Goal: Information Seeking & Learning: Compare options

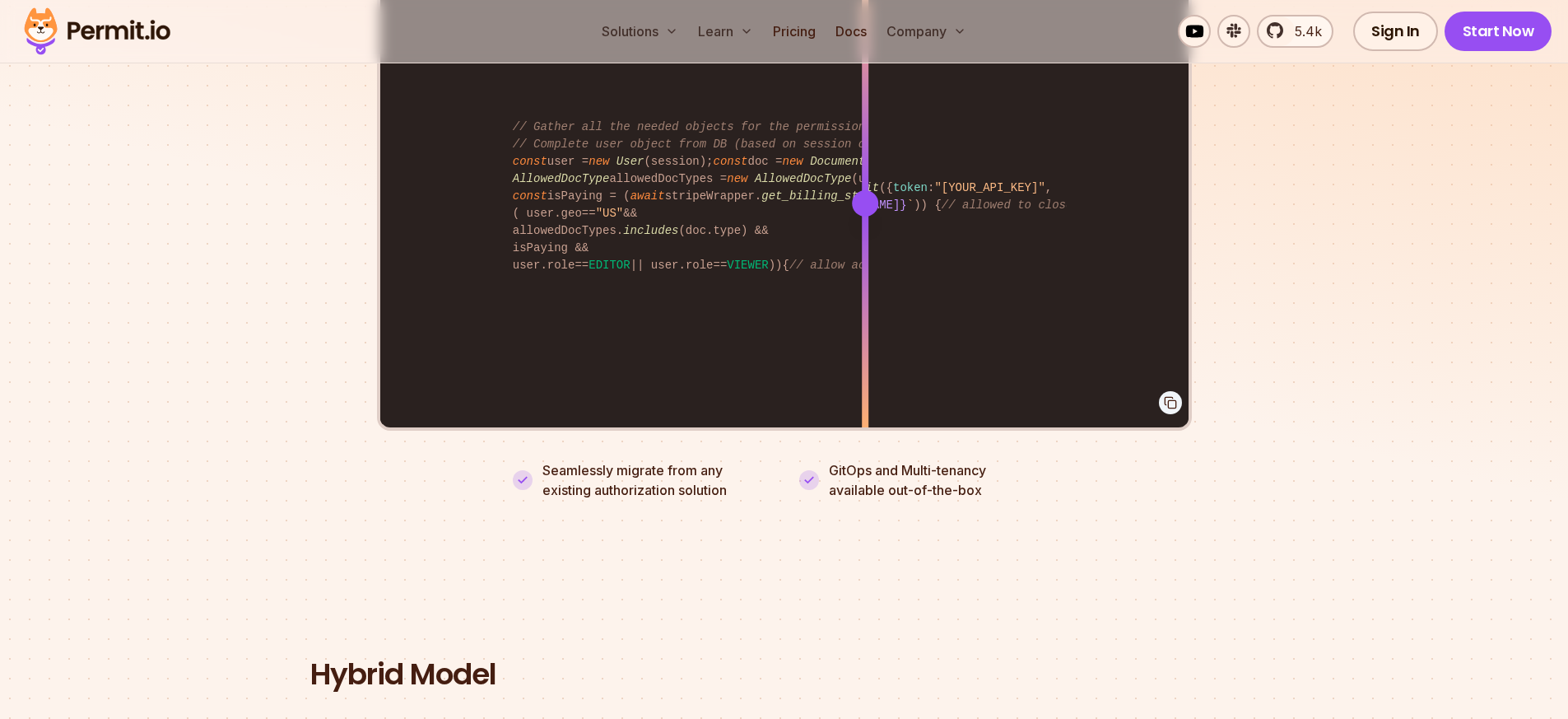
scroll to position [3029, 0]
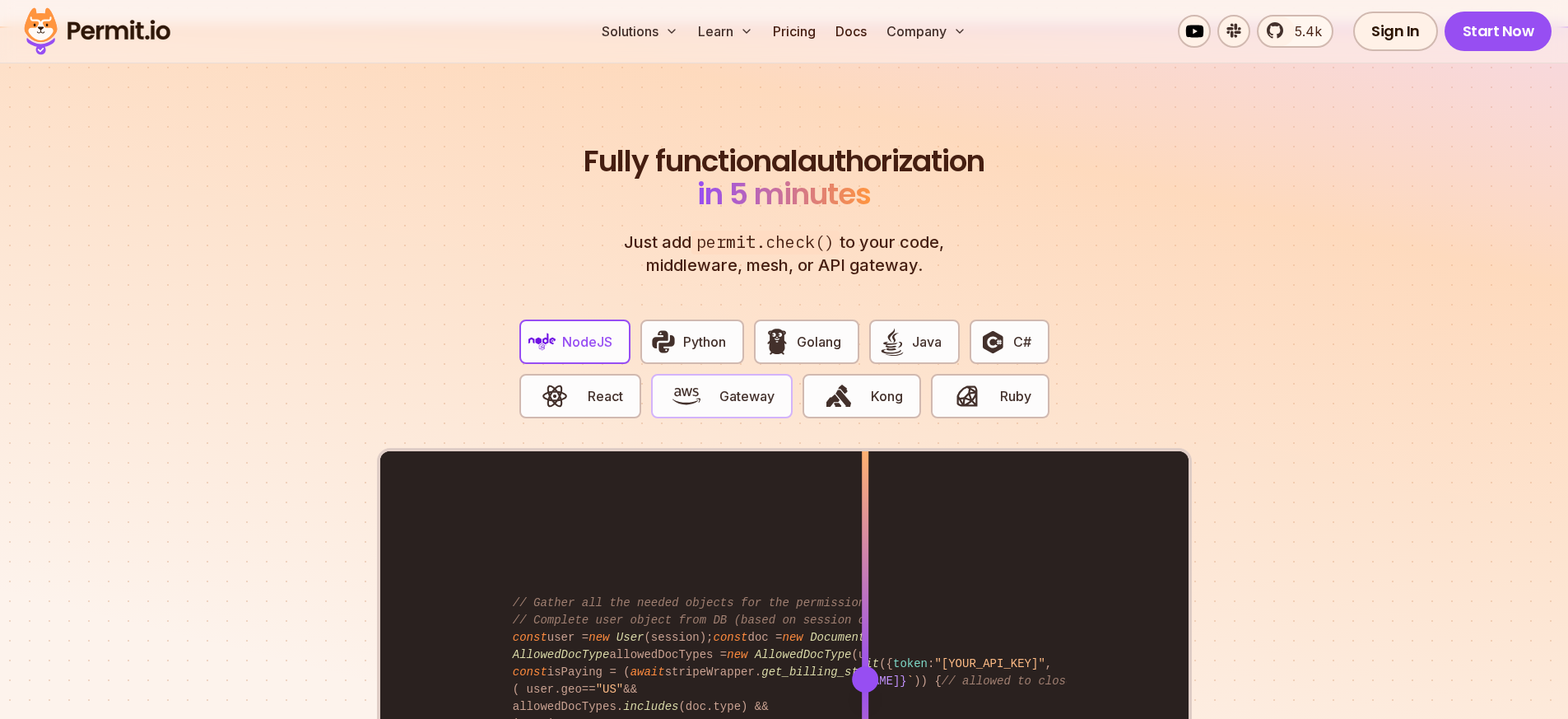
click at [694, 382] on img "button" at bounding box center [685, 395] width 28 height 28
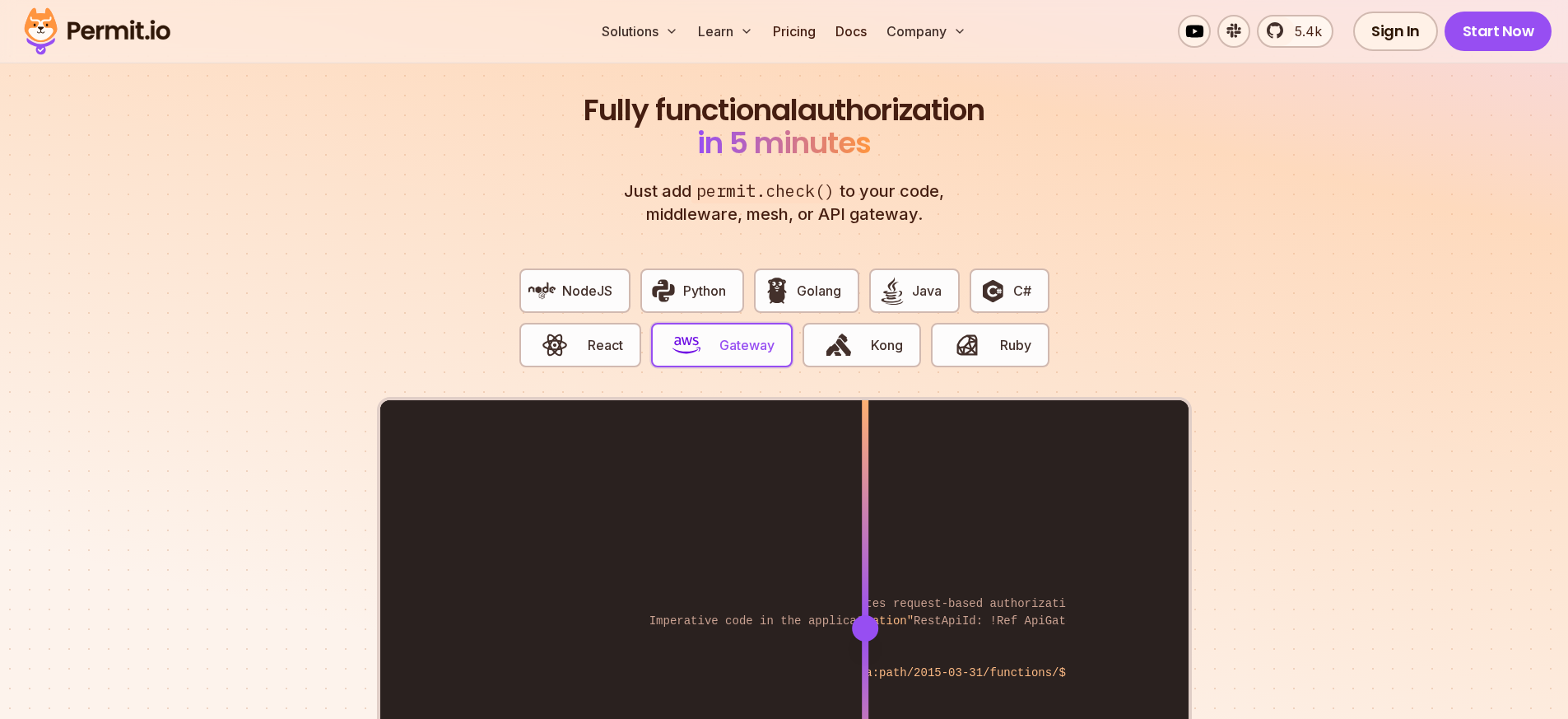
scroll to position [3180, 0]
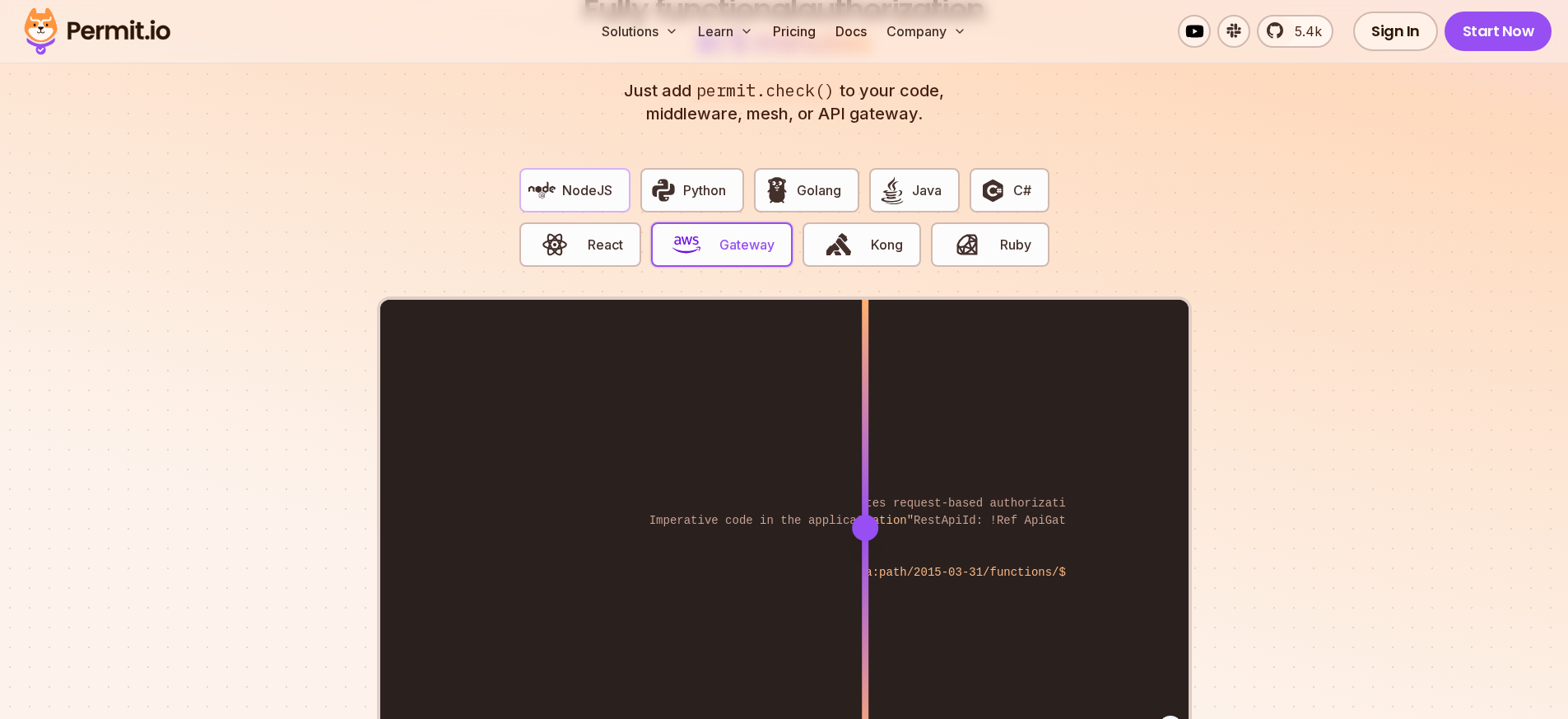
click at [581, 180] on span "NodeJS" at bounding box center [587, 190] width 50 height 20
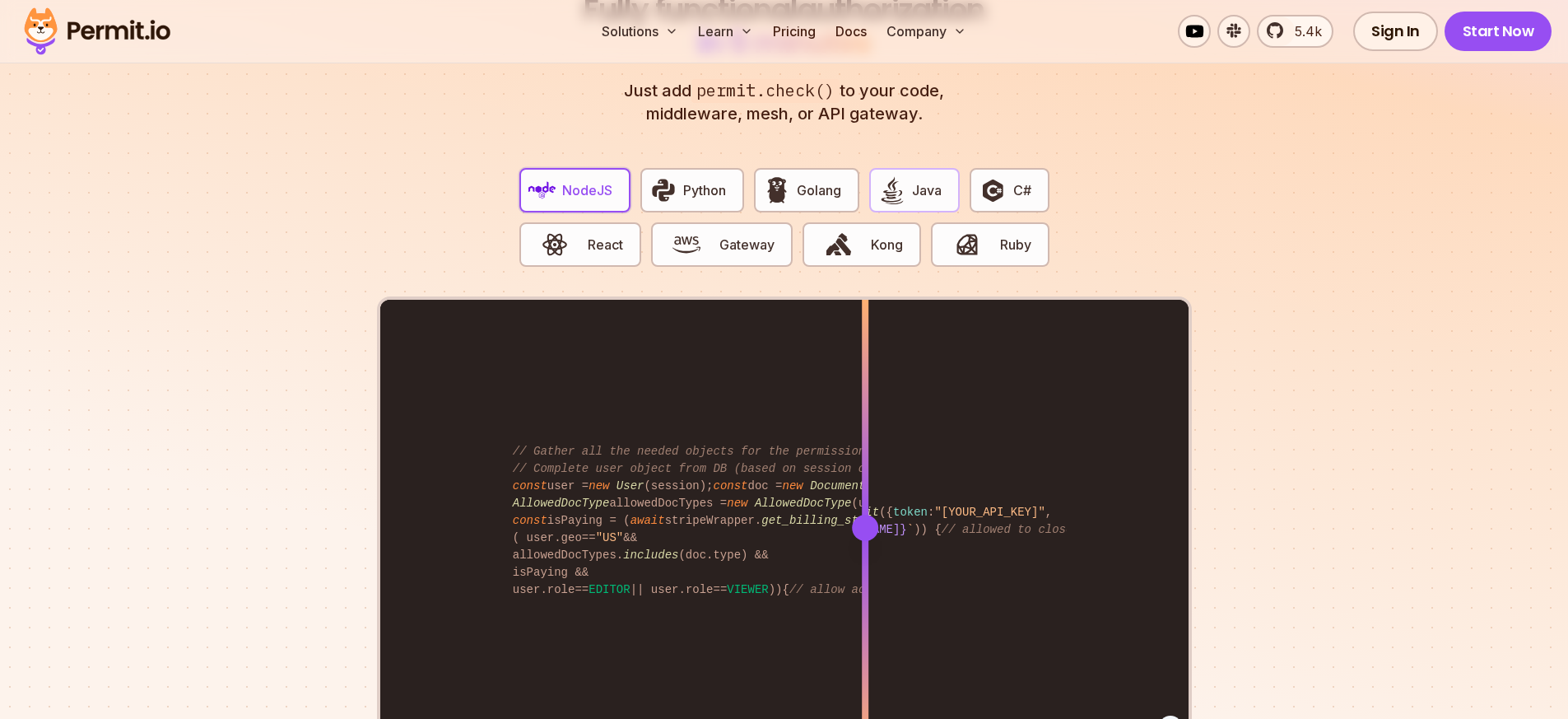
click at [950, 168] on button "Java" at bounding box center [914, 190] width 90 height 45
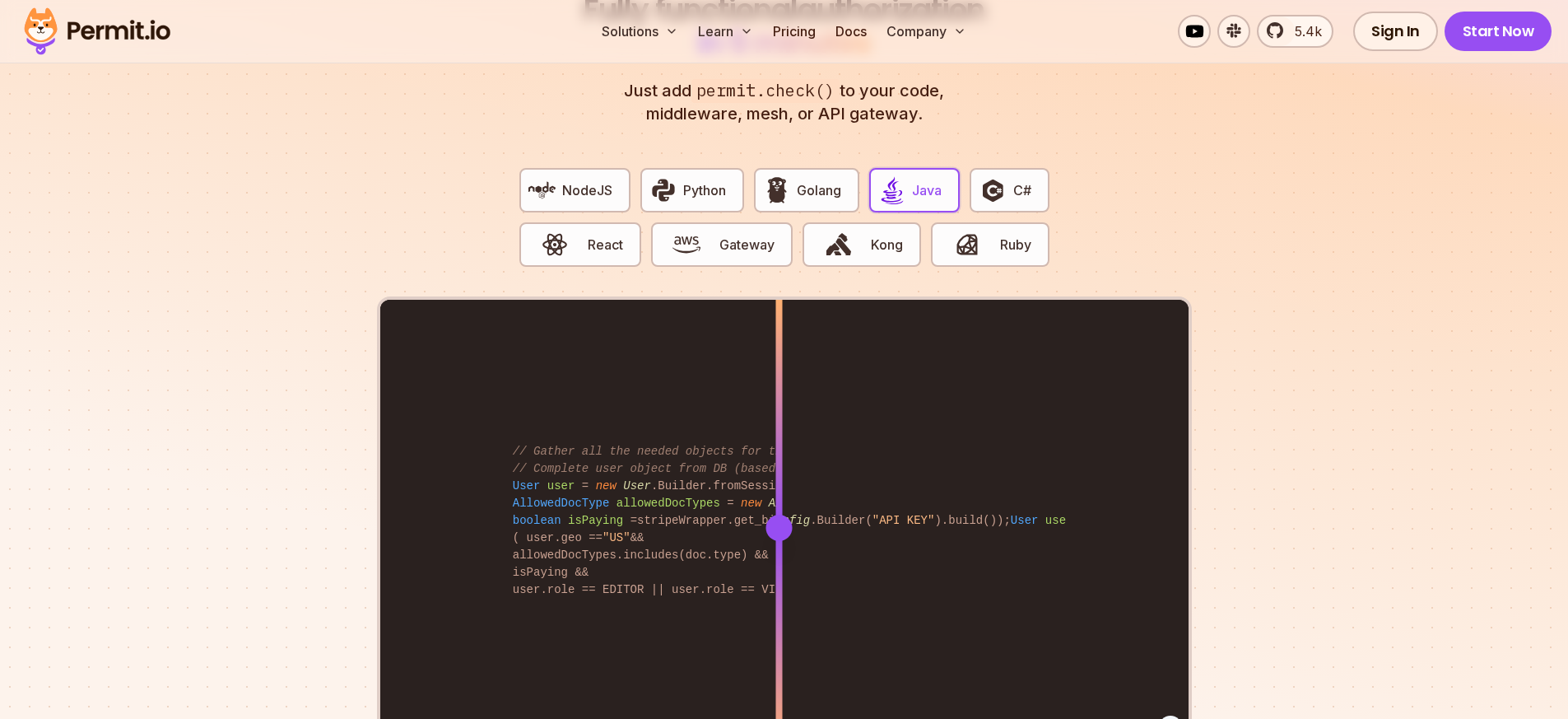
drag, startPoint x: 867, startPoint y: 509, endPoint x: 797, endPoint y: 495, distance: 71.4
click at [792, 515] on div at bounding box center [778, 528] width 27 height 27
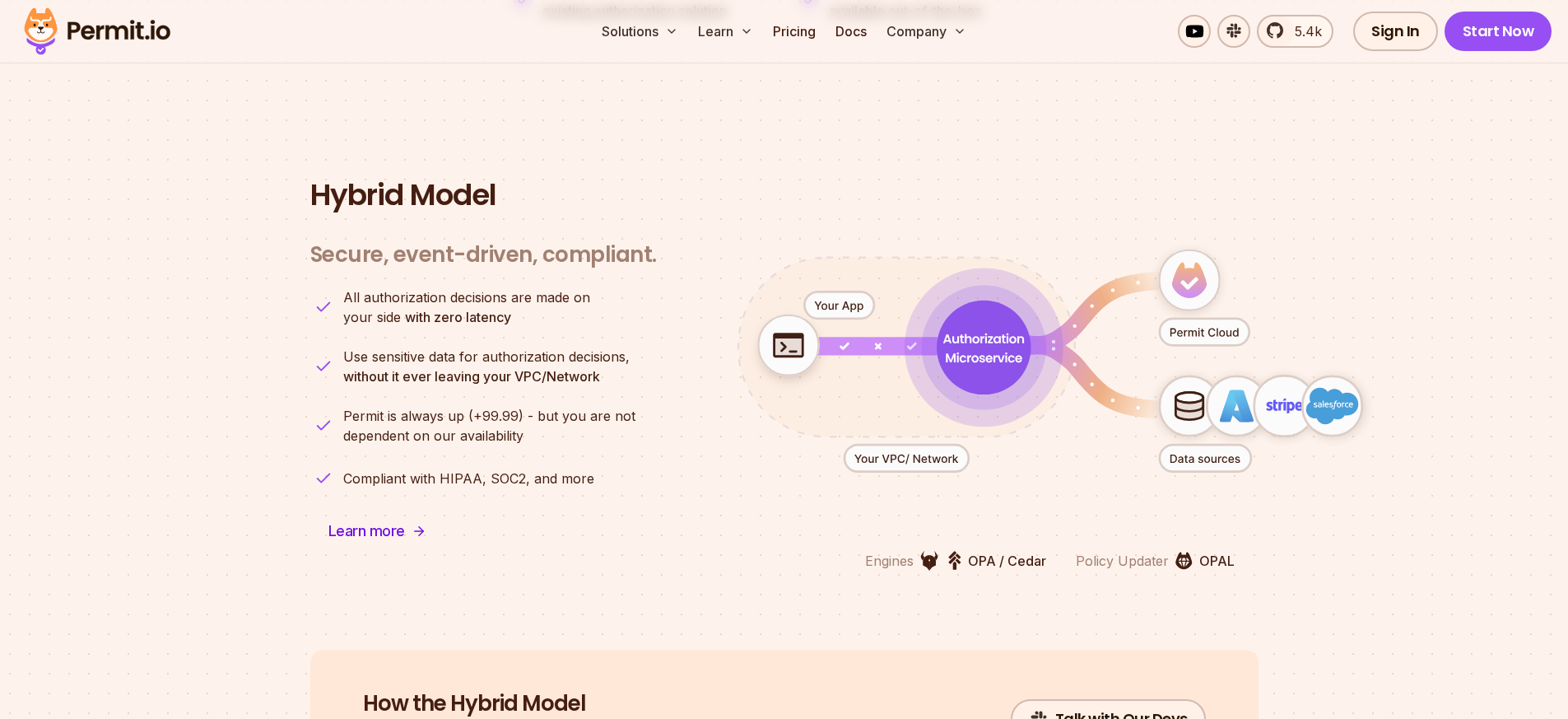
scroll to position [4793, 0]
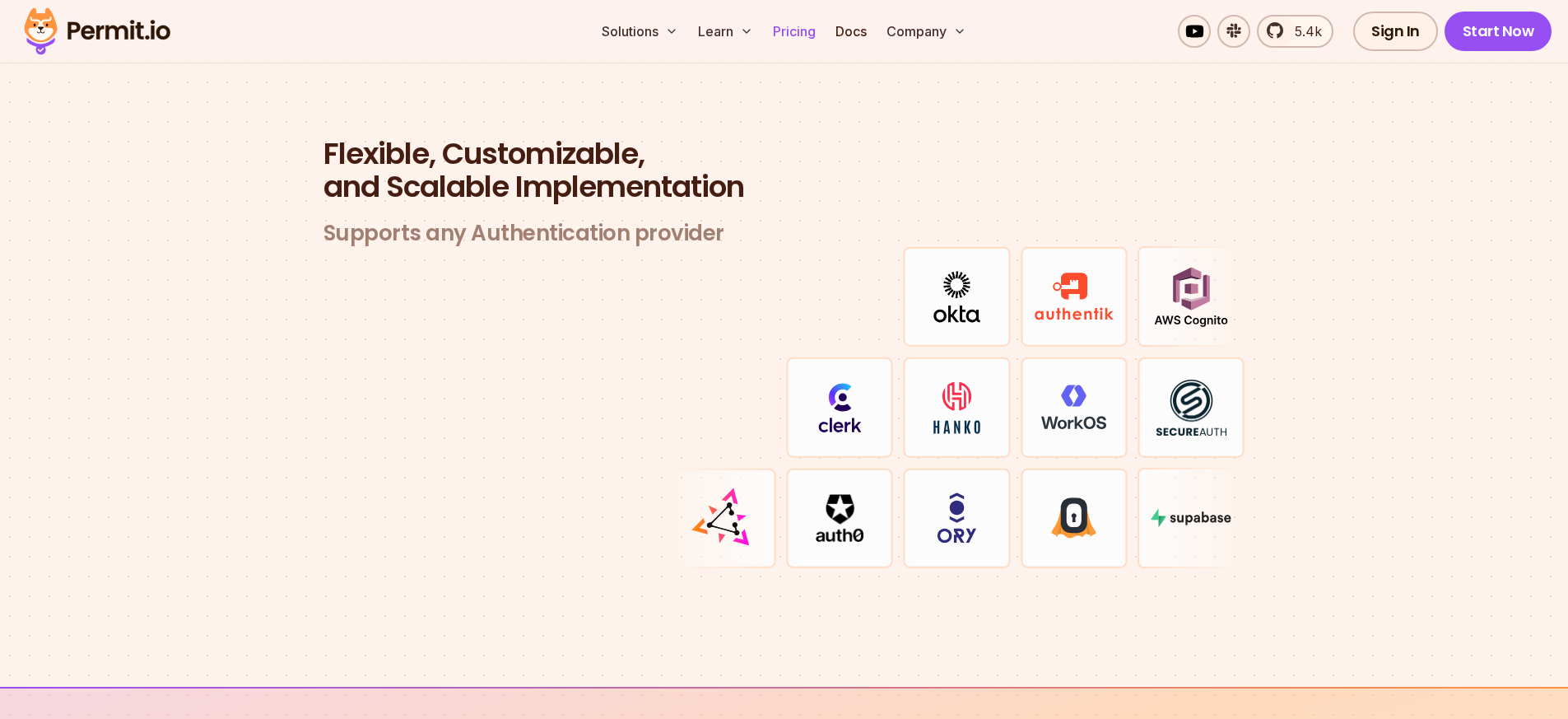
click at [798, 38] on link "Pricing" at bounding box center [793, 31] width 56 height 33
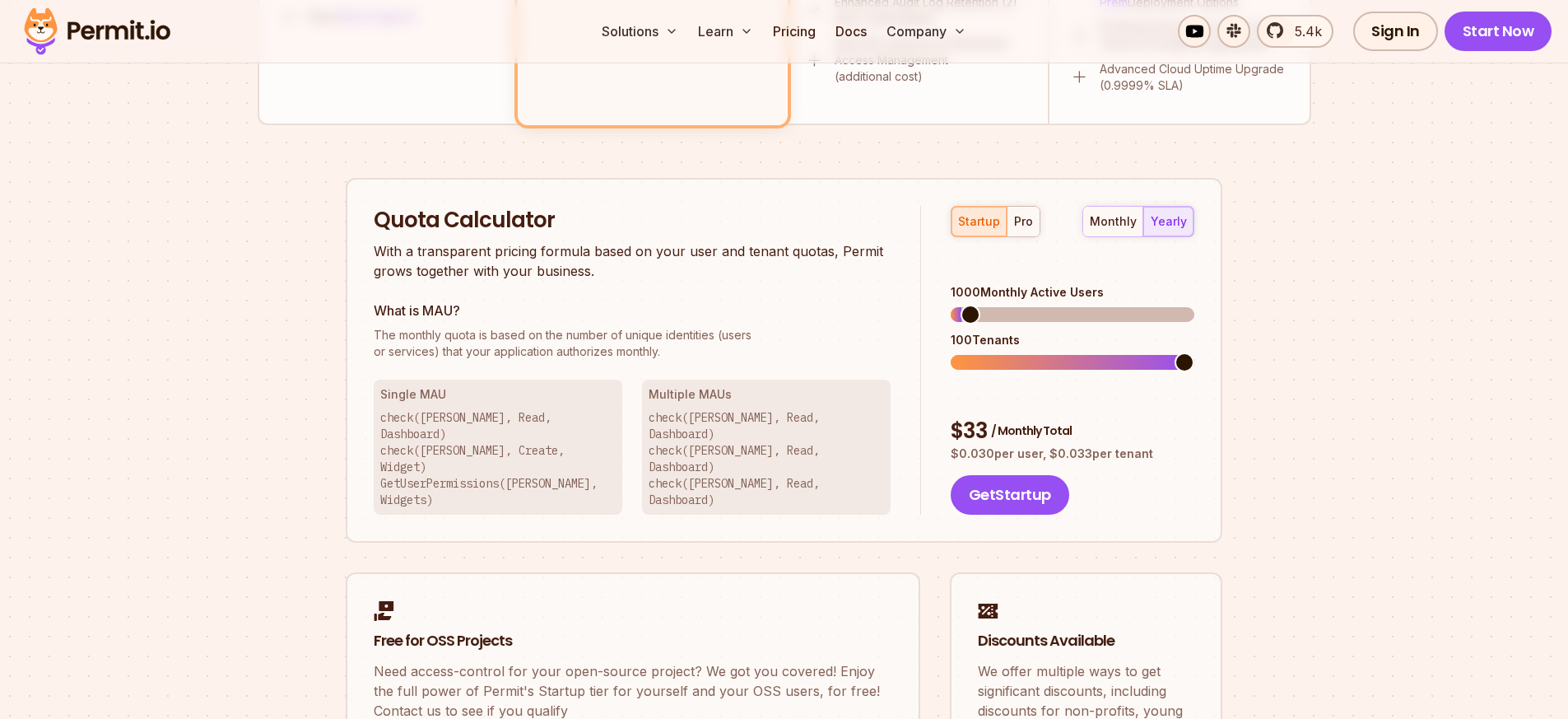
scroll to position [940, 0]
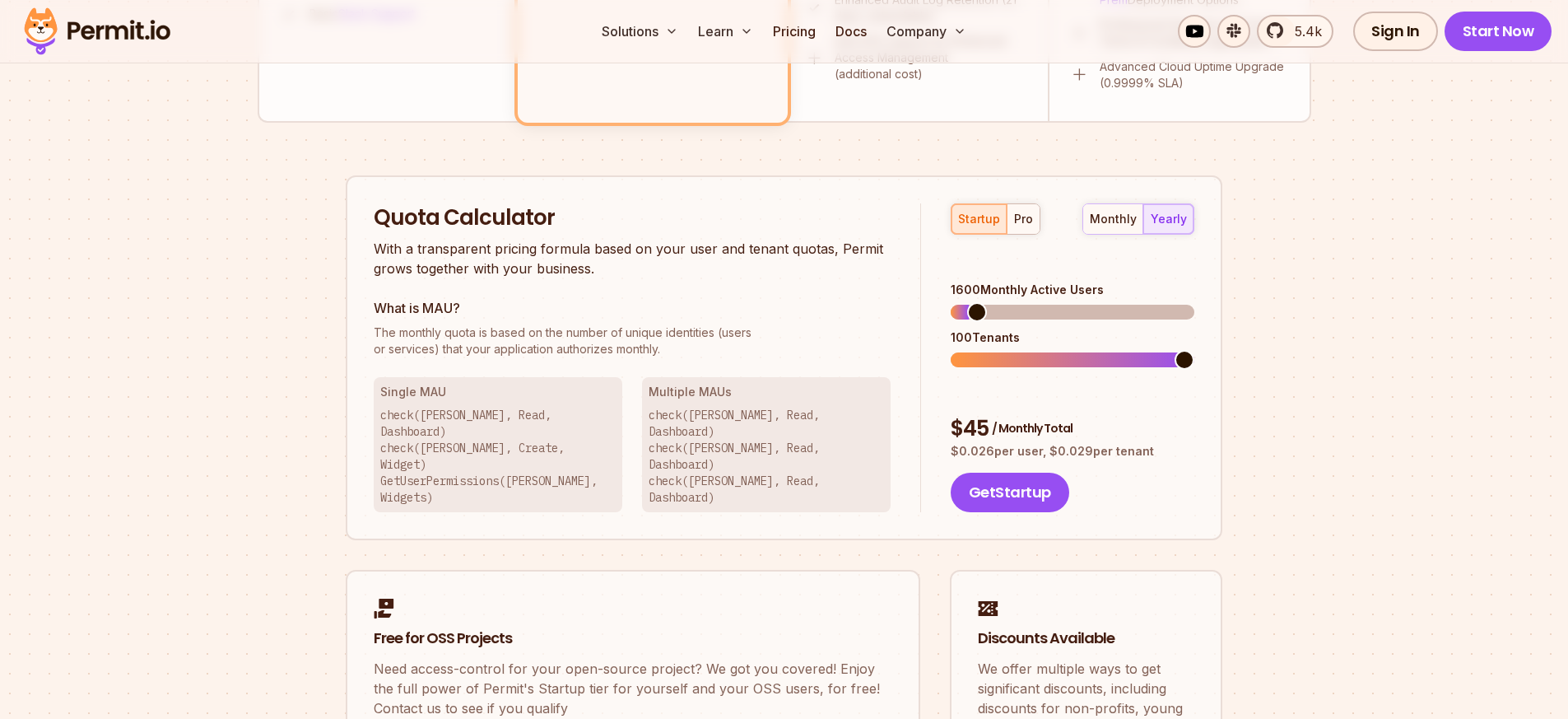
click at [968, 302] on span at bounding box center [977, 312] width 20 height 20
click at [1116, 219] on div "monthly" at bounding box center [1112, 218] width 47 height 16
click at [1166, 216] on div "yearly" at bounding box center [1168, 218] width 36 height 16
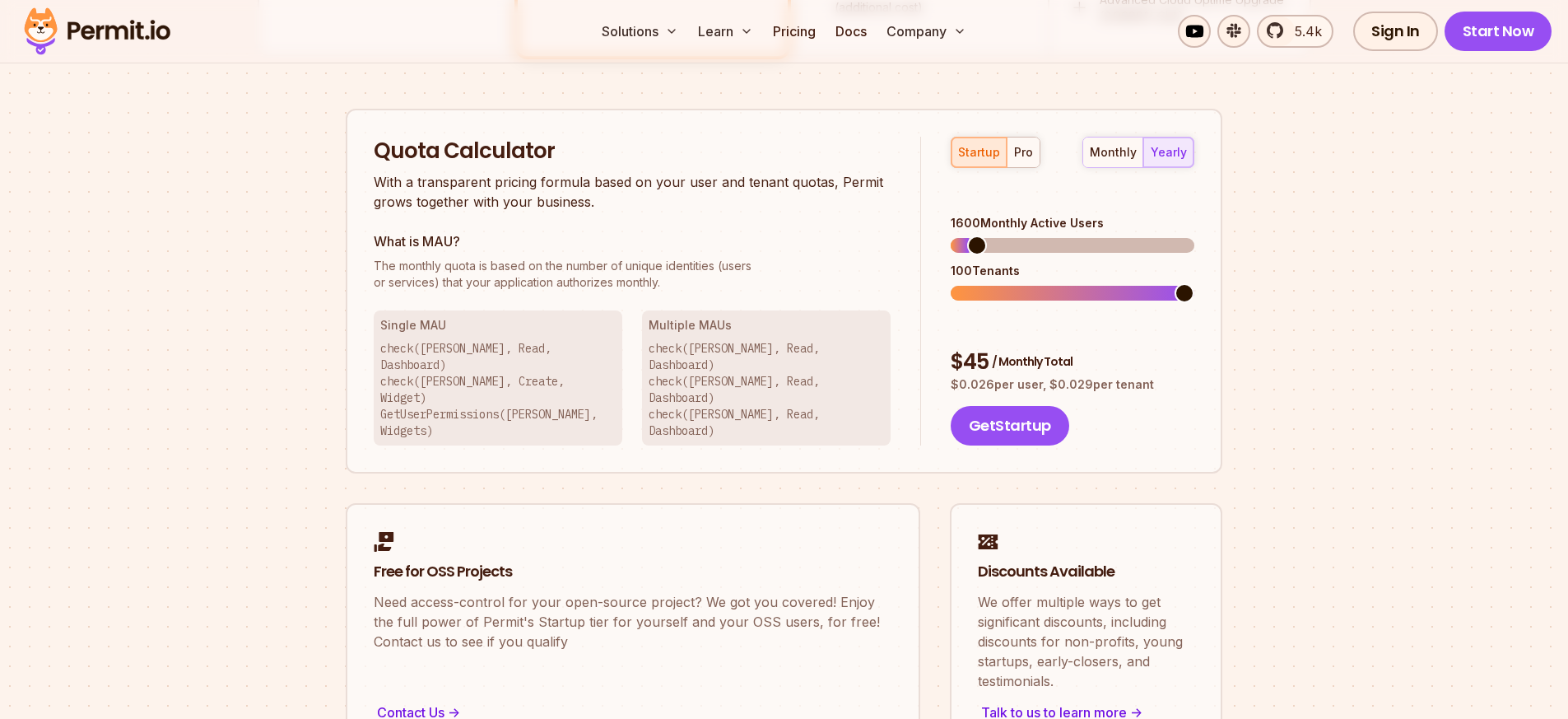
scroll to position [996, 0]
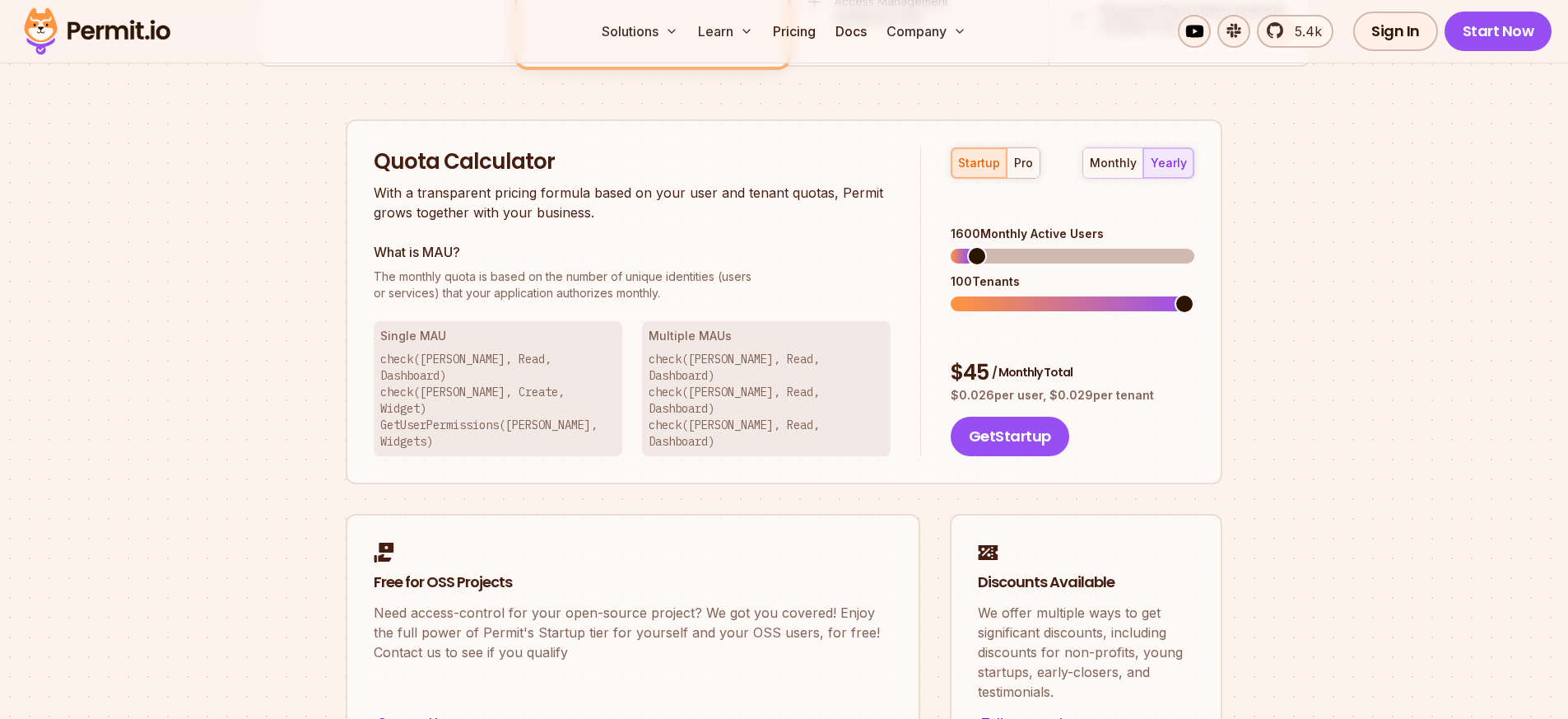
click at [1023, 160] on div "pro" at bounding box center [1023, 162] width 19 height 16
click at [992, 176] on button "startup" at bounding box center [979, 162] width 55 height 29
click at [1036, 162] on button "pro" at bounding box center [1022, 162] width 33 height 29
click at [990, 168] on div "startup" at bounding box center [979, 162] width 42 height 16
click at [1027, 164] on div "pro" at bounding box center [1023, 162] width 19 height 16
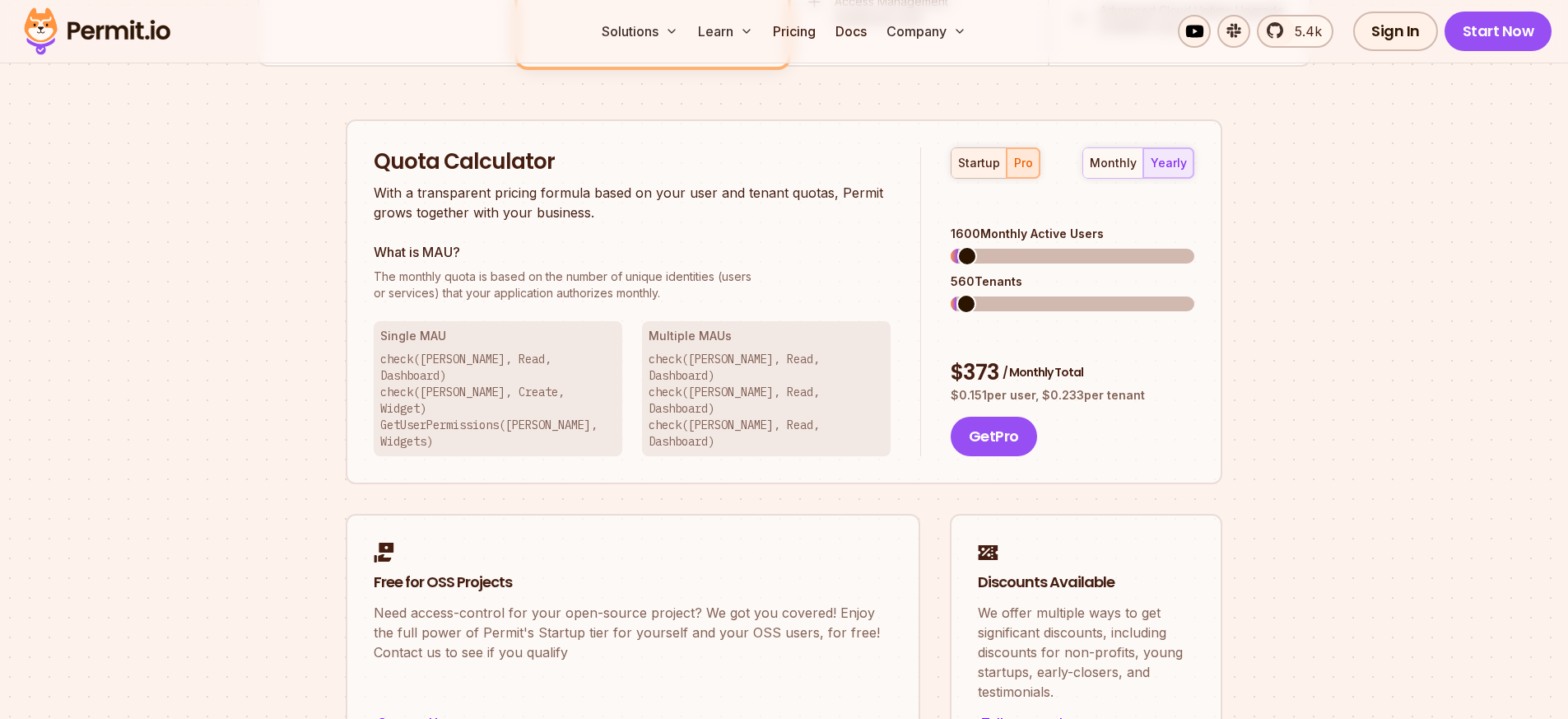
click at [993, 172] on button "startup" at bounding box center [979, 162] width 55 height 29
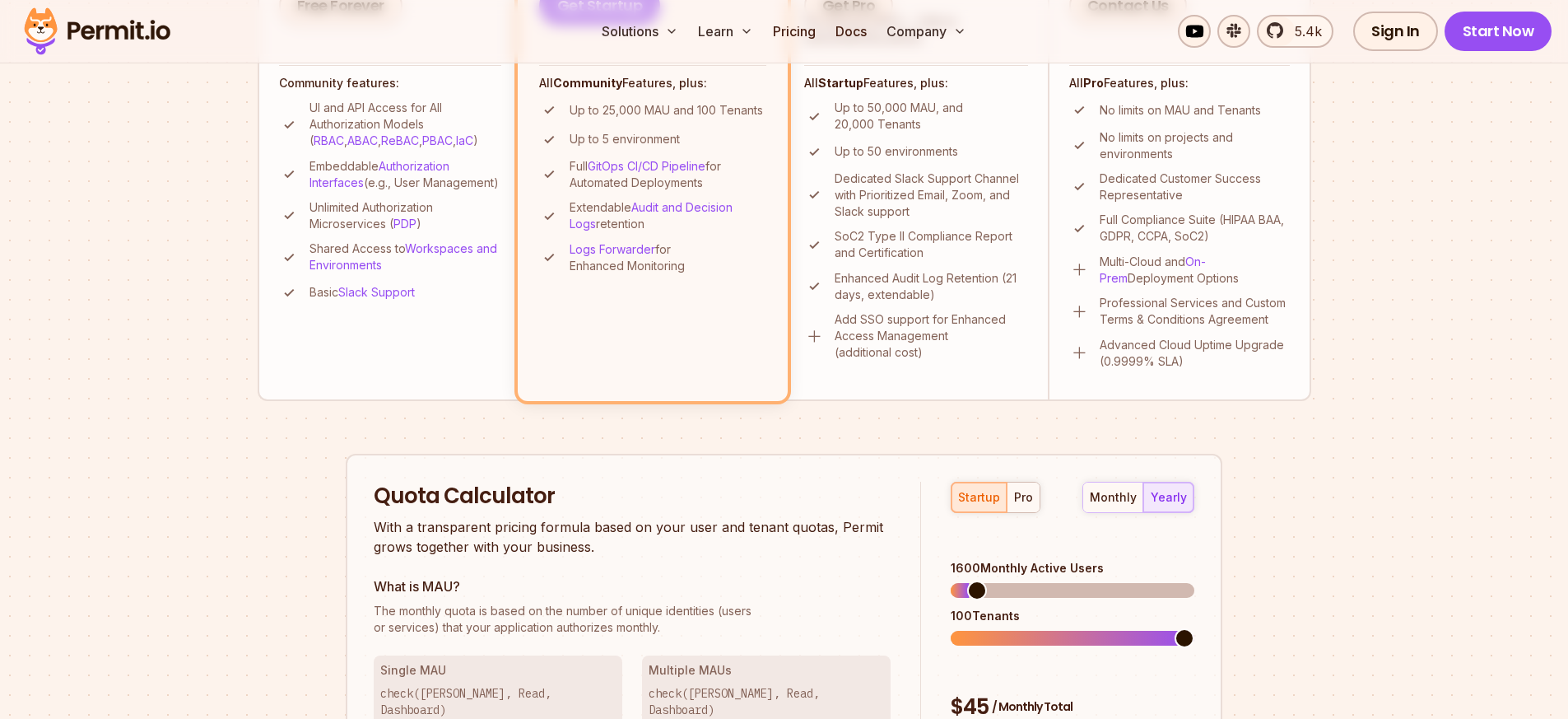
scroll to position [783, 0]
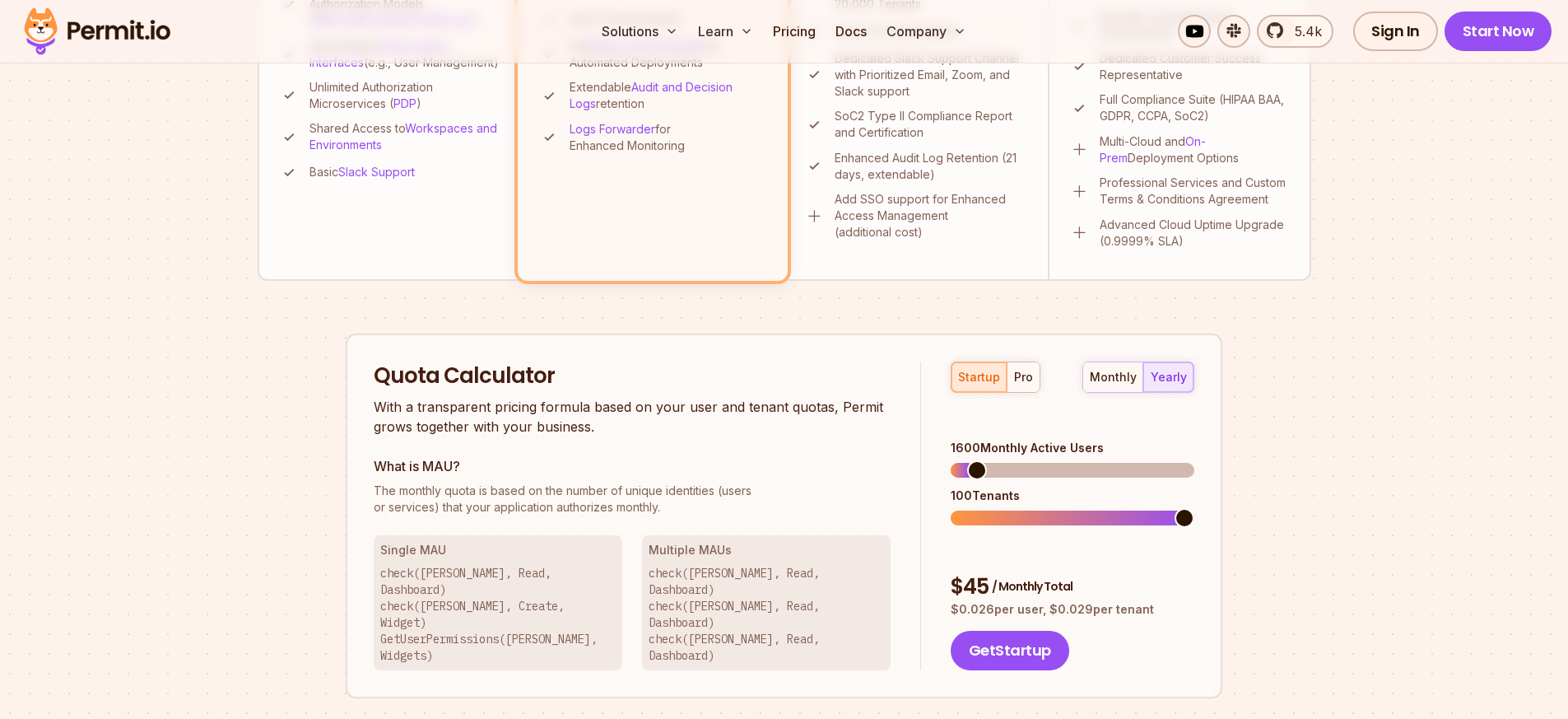
click at [1010, 376] on button "pro" at bounding box center [1022, 376] width 33 height 29
click at [980, 331] on div "Permit Pricing From Free to Predictable Scaling From a startup with 100 users t…" at bounding box center [784, 198] width 1054 height 1558
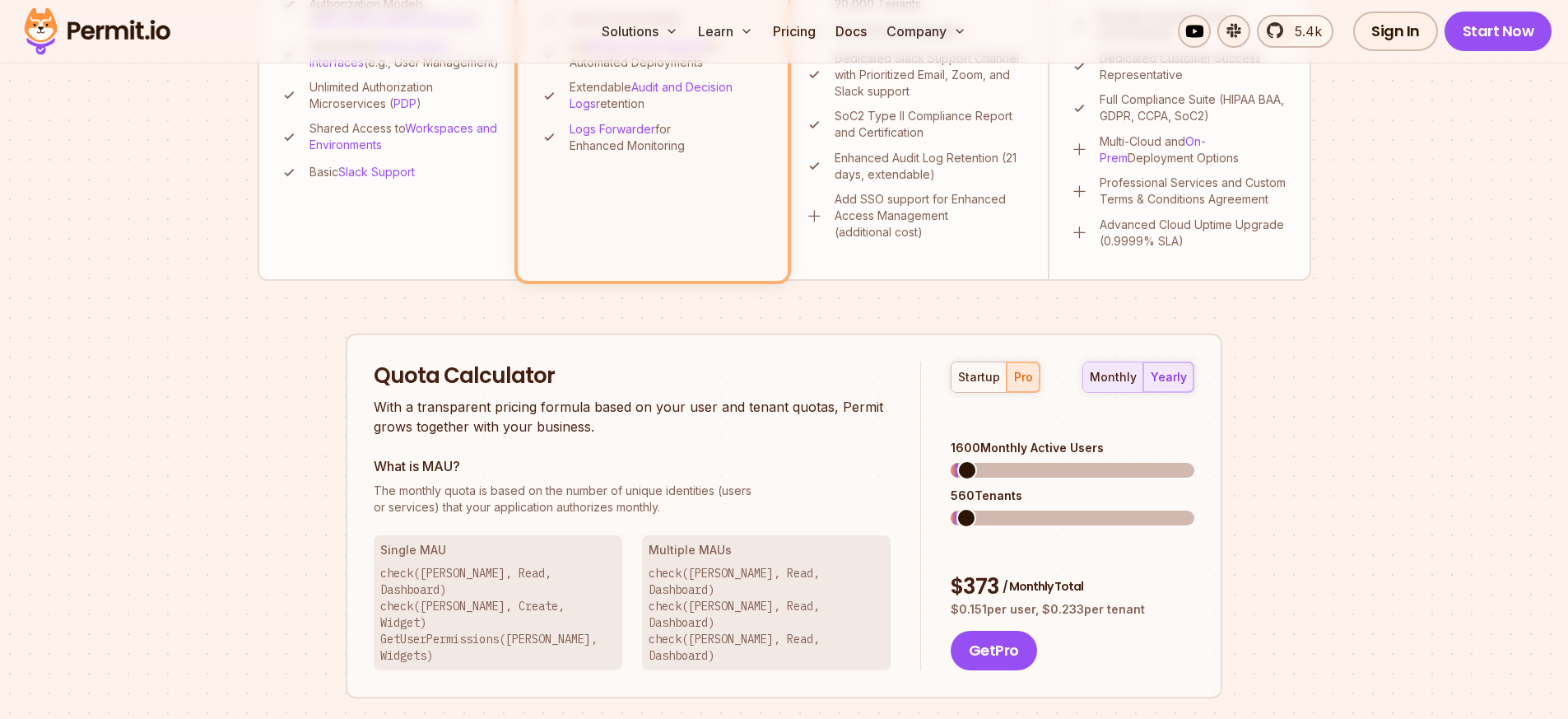
click at [1113, 381] on div "monthly" at bounding box center [1112, 376] width 47 height 16
click at [1184, 373] on div "yearly" at bounding box center [1168, 376] width 36 height 16
click at [1122, 380] on div "monthly" at bounding box center [1112, 376] width 47 height 16
click at [1158, 375] on div "yearly" at bounding box center [1168, 376] width 36 height 16
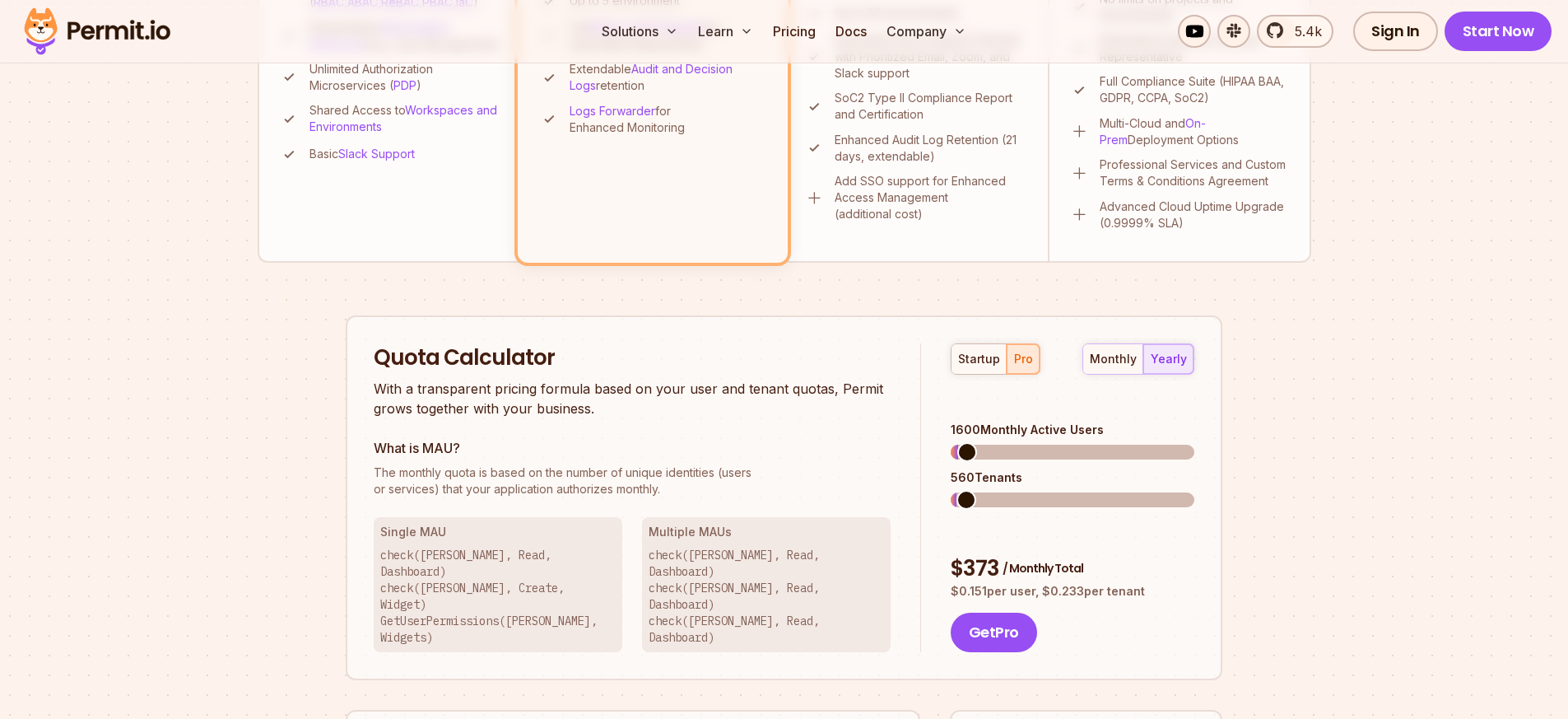
scroll to position [818, 0]
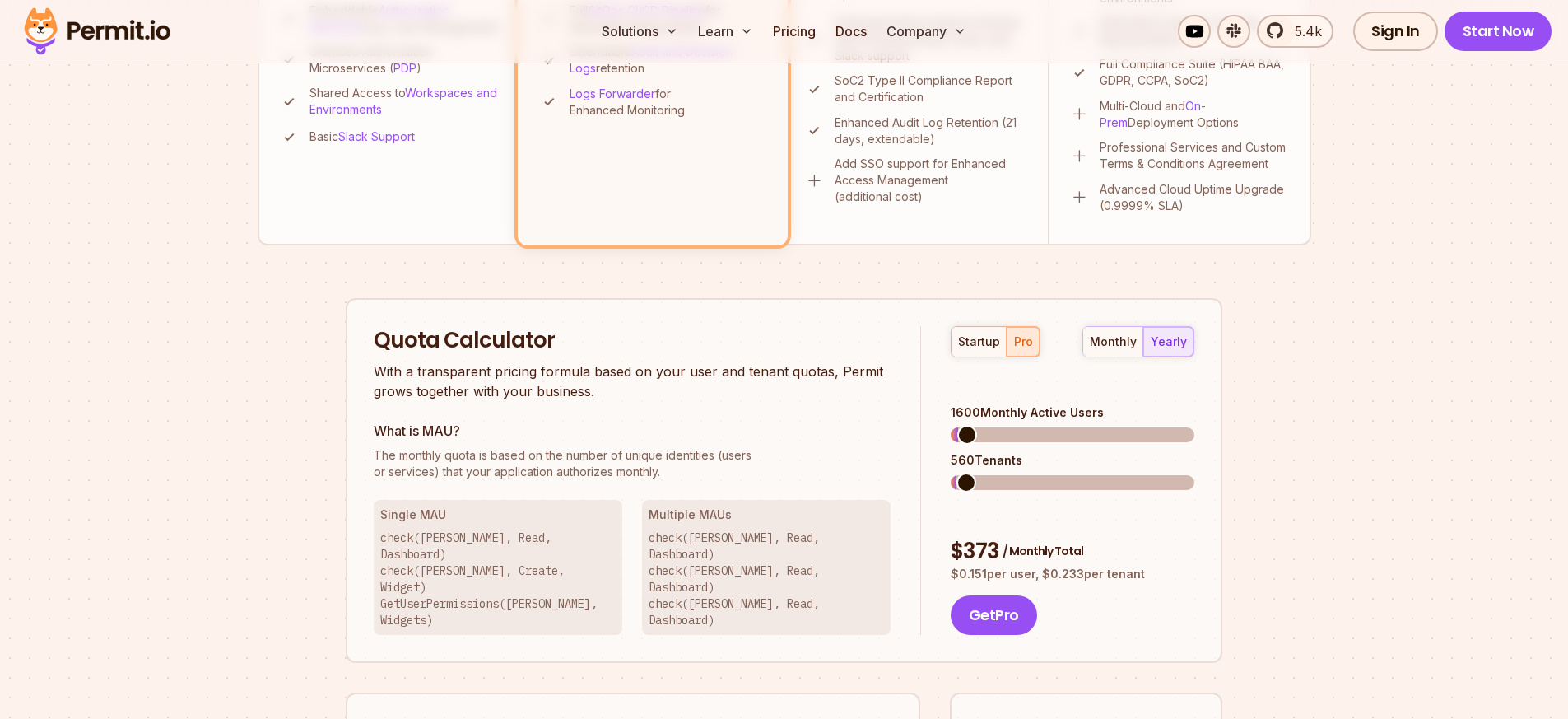
click at [1010, 285] on div "Permit Pricing From Free to Predictable Scaling From a startup with 100 users t…" at bounding box center [784, 162] width 1054 height 1558
click at [952, 425] on span at bounding box center [961, 434] width 20 height 20
click at [980, 313] on div "Quota Calculator With a transparent pricing formula based on your user and tena…" at bounding box center [783, 481] width 876 height 366
click at [987, 425] on span at bounding box center [995, 434] width 20 height 20
click at [989, 473] on span at bounding box center [996, 482] width 20 height 20
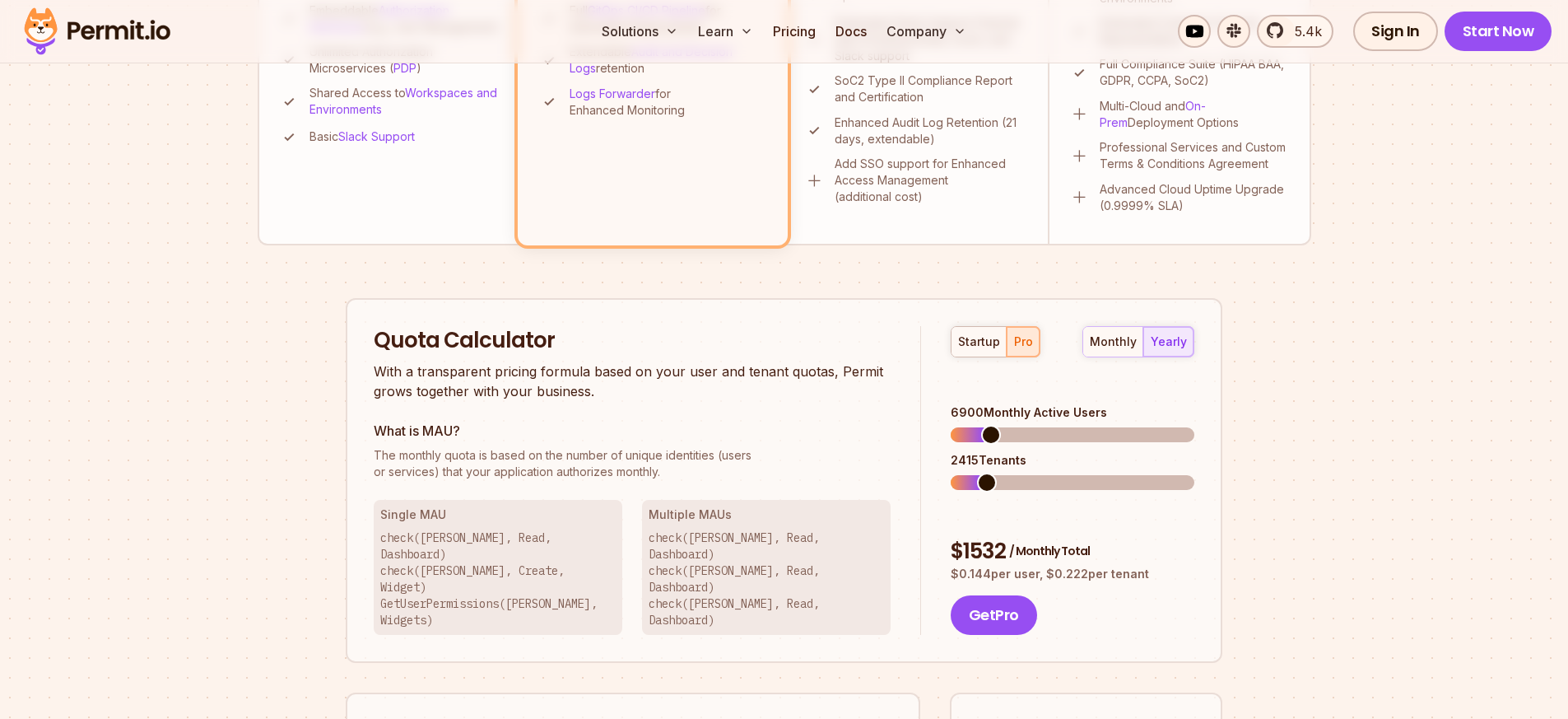
click at [982, 425] on span at bounding box center [990, 434] width 20 height 20
